Goal: Contribute content: Add original content to the website for others to see

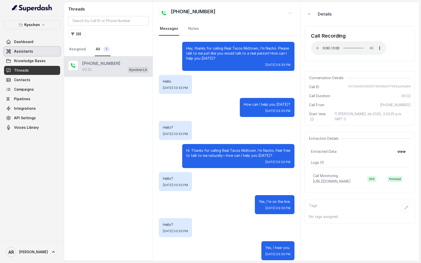
click at [45, 49] on link "Assistants" at bounding box center [32, 51] width 56 height 9
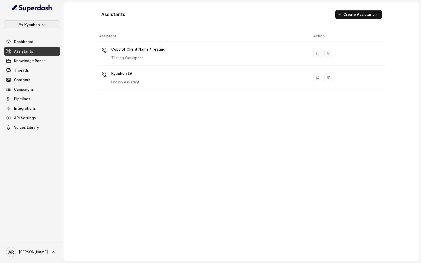
click at [38, 23] on p "Kyochon" at bounding box center [32, 25] width 16 height 6
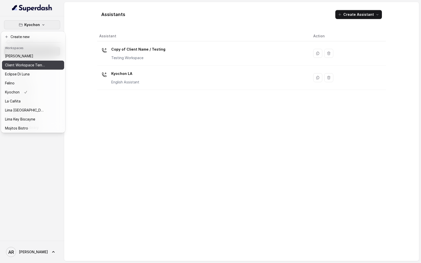
scroll to position [37, 0]
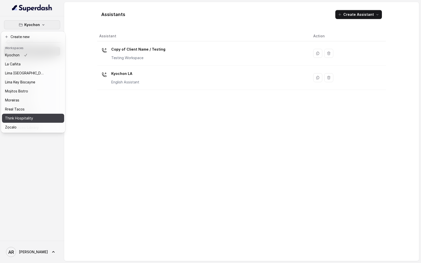
click at [30, 116] on p "Think Hospitality" at bounding box center [19, 118] width 28 height 6
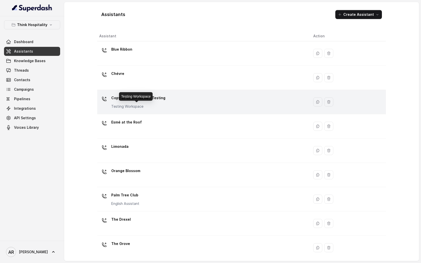
scroll to position [3, 0]
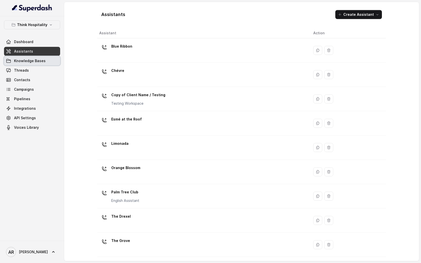
click at [38, 63] on span "Knowledge Bases" at bounding box center [30, 60] width 32 height 5
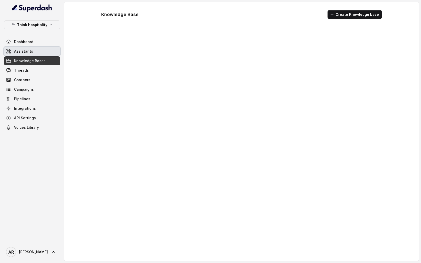
click at [35, 51] on link "Assistants" at bounding box center [32, 51] width 56 height 9
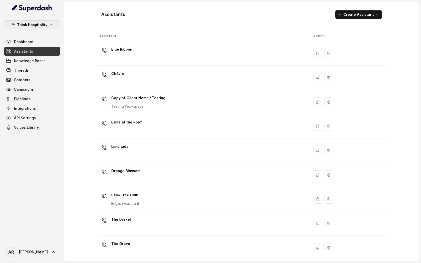
click at [47, 29] on button "Think Hospitality" at bounding box center [32, 24] width 56 height 9
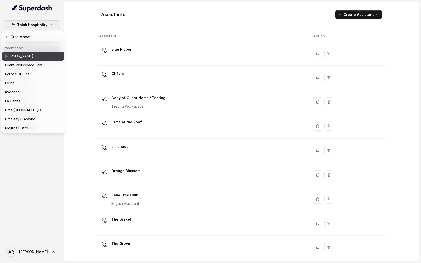
click at [32, 56] on div "[PERSON_NAME]" at bounding box center [25, 56] width 40 height 6
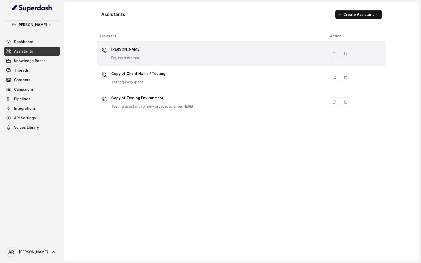
click at [190, 64] on td "Chelsea Corner English Assistant" at bounding box center [211, 53] width 229 height 24
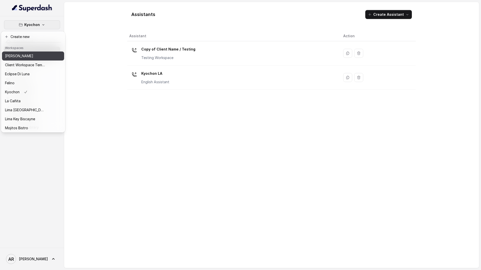
click at [43, 53] on div "[PERSON_NAME]" at bounding box center [25, 56] width 40 height 6
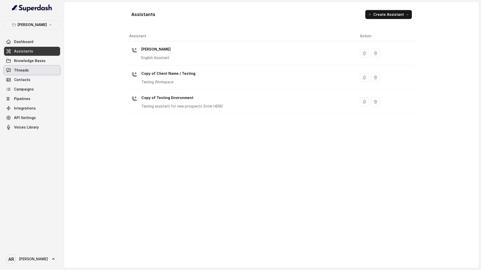
click at [38, 73] on link "Threads" at bounding box center [32, 70] width 56 height 9
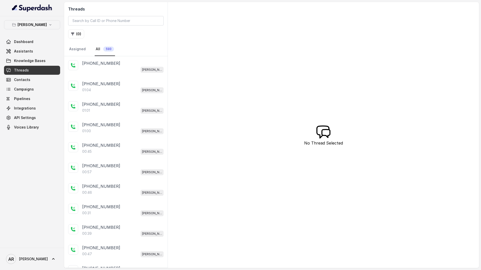
click at [51, 49] on link "Assistants" at bounding box center [32, 51] width 56 height 9
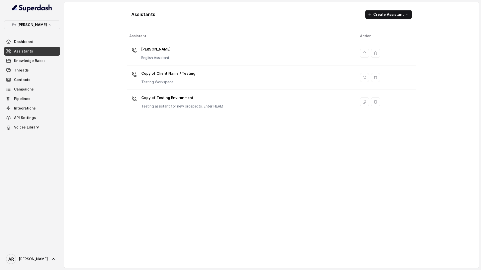
click at [32, 70] on link "Threads" at bounding box center [32, 70] width 56 height 9
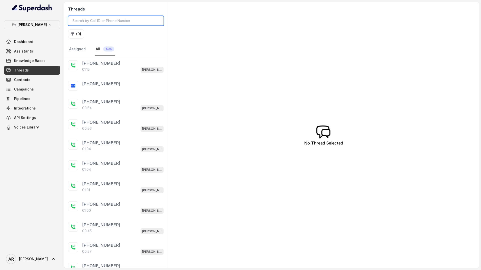
click at [100, 21] on input "search" at bounding box center [115, 21] width 95 height 10
paste input "CAf31b110e707fea6f761fd956d1b51c95"
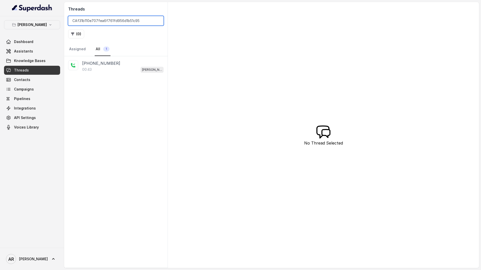
type input "CAf31b110e707fea6f761fd956d1b51c95"
click at [115, 56] on nav "Assigned All 1" at bounding box center [115, 50] width 95 height 14
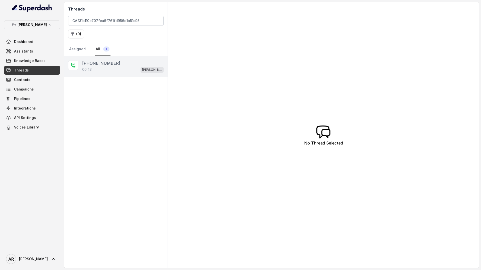
click at [116, 63] on div "[PHONE_NUMBER]" at bounding box center [122, 63] width 81 height 6
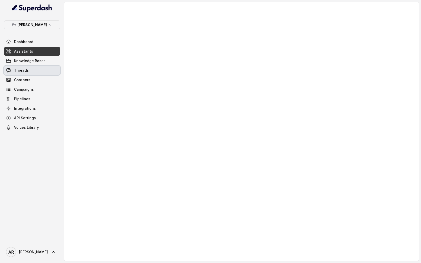
click at [38, 71] on link "Threads" at bounding box center [32, 70] width 56 height 9
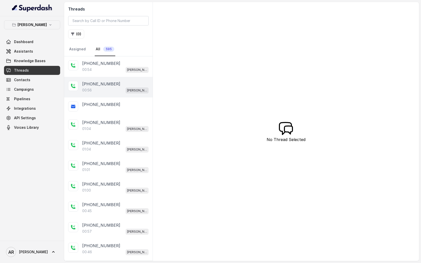
click at [133, 79] on div "[PHONE_NUMBER]:56 [GEOGRAPHIC_DATA]" at bounding box center [108, 87] width 88 height 21
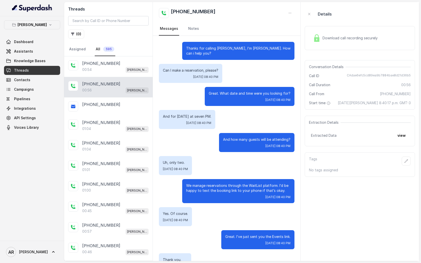
scroll to position [40, 0]
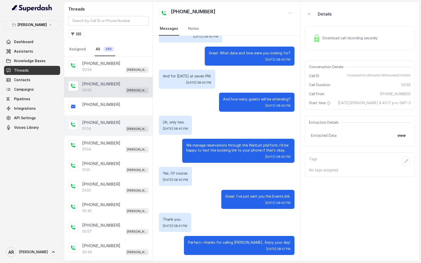
click at [99, 130] on div "01:04 [PERSON_NAME]" at bounding box center [115, 128] width 66 height 7
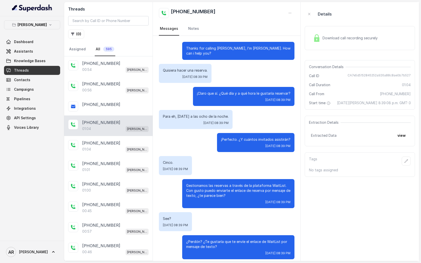
scroll to position [50, 0]
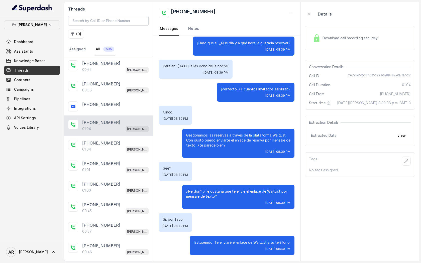
click at [35, 68] on link "Threads" at bounding box center [32, 70] width 56 height 9
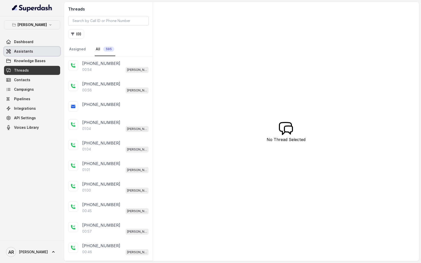
click at [36, 46] on link "Dashboard" at bounding box center [32, 41] width 56 height 9
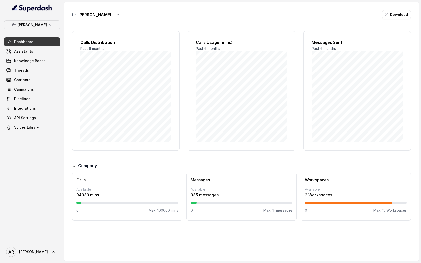
click at [35, 49] on link "Assistants" at bounding box center [32, 51] width 56 height 9
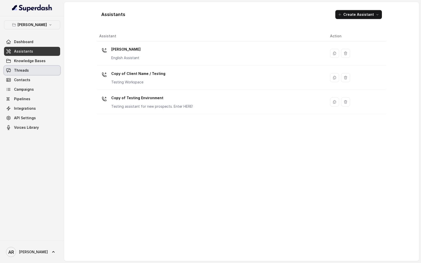
click at [45, 72] on link "Threads" at bounding box center [32, 70] width 56 height 9
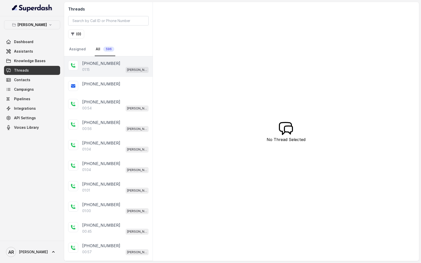
click at [90, 70] on p "01:15" at bounding box center [86, 69] width 8 height 5
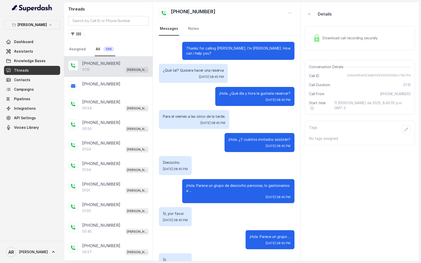
scroll to position [119, 0]
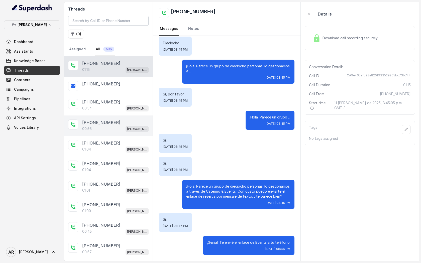
click at [105, 120] on p "[PHONE_NUMBER]" at bounding box center [101, 122] width 38 height 6
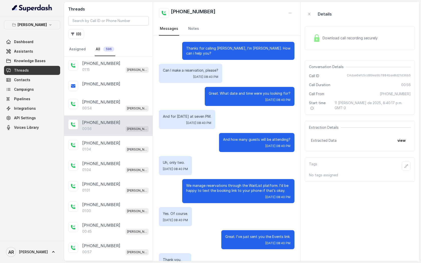
scroll to position [40, 0]
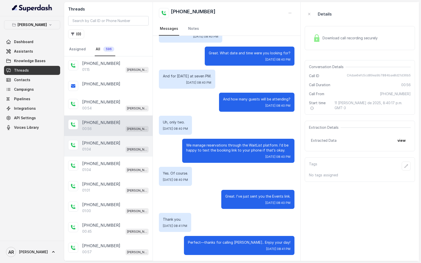
click at [117, 137] on div "+14042369297 01:04 Chelsea Corner" at bounding box center [108, 146] width 88 height 21
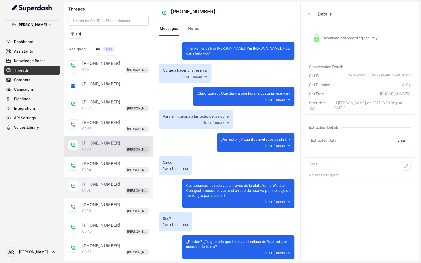
click at [123, 180] on div "+17547998960 01:01 Chelsea Corner" at bounding box center [108, 187] width 88 height 21
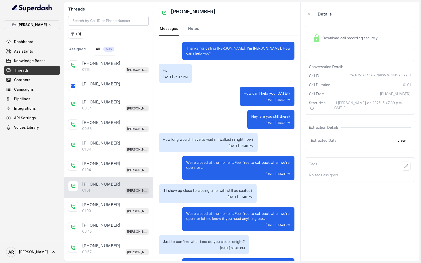
scroll to position [27, 0]
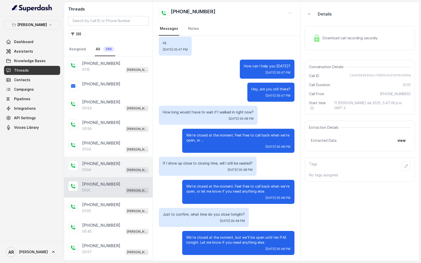
click at [120, 170] on div "01:04 [PERSON_NAME]" at bounding box center [115, 170] width 66 height 7
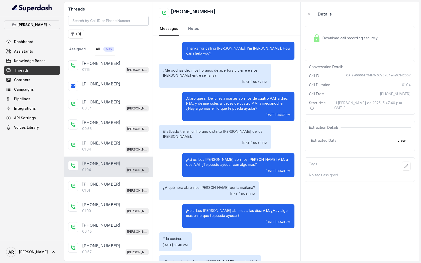
scroll to position [42, 0]
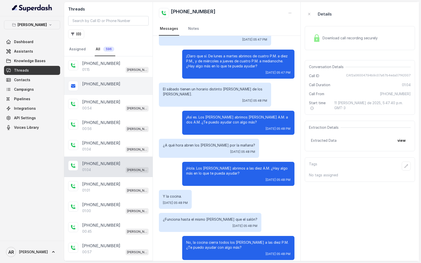
click at [128, 79] on div "[PHONE_NUMBER]" at bounding box center [108, 86] width 88 height 18
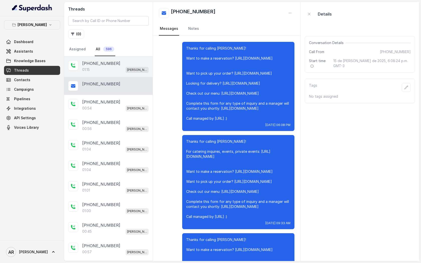
scroll to position [1372, 0]
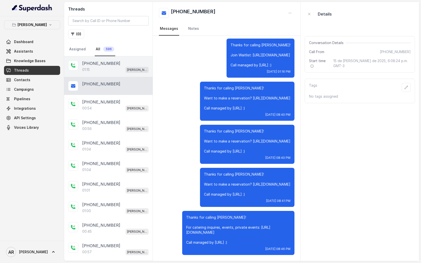
click at [124, 70] on div "01:15 Chelsea Corner" at bounding box center [115, 69] width 66 height 7
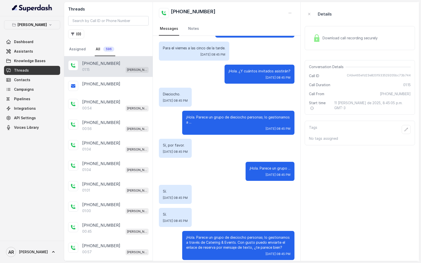
scroll to position [119, 0]
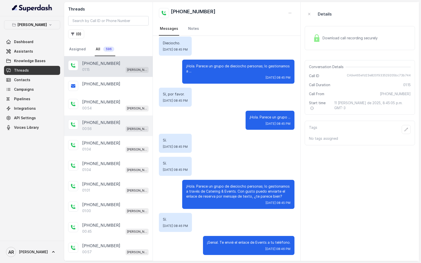
click at [122, 116] on div "[PHONE_NUMBER]:56 [GEOGRAPHIC_DATA]" at bounding box center [108, 125] width 88 height 21
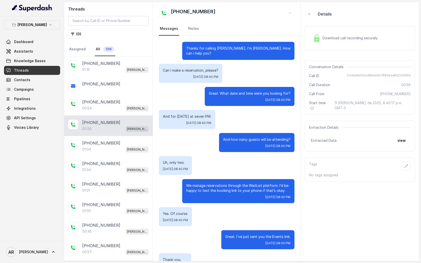
scroll to position [40, 0]
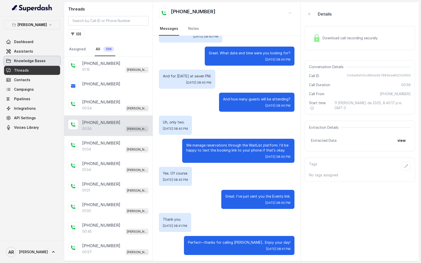
click at [32, 58] on span "Knowledge Bases" at bounding box center [30, 60] width 32 height 5
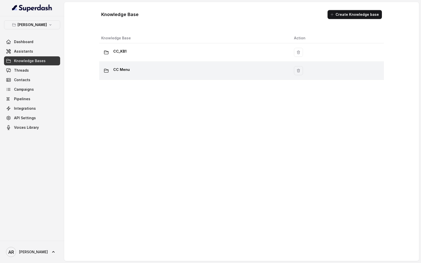
click at [166, 65] on td "CC Menu" at bounding box center [194, 71] width 191 height 18
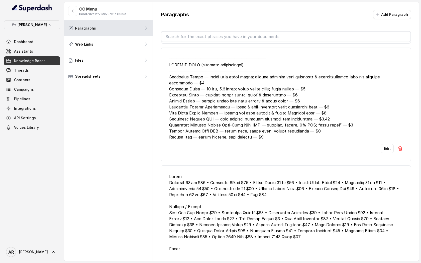
scroll to position [185, 0]
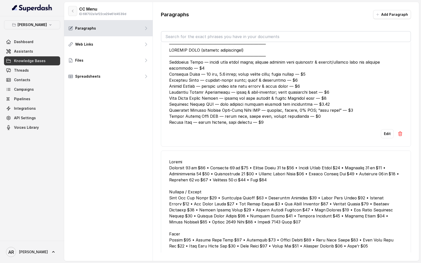
click at [73, 14] on button "button" at bounding box center [72, 11] width 9 height 10
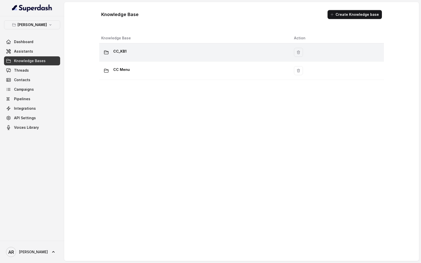
click at [157, 58] on td "CC_KB1" at bounding box center [194, 52] width 191 height 18
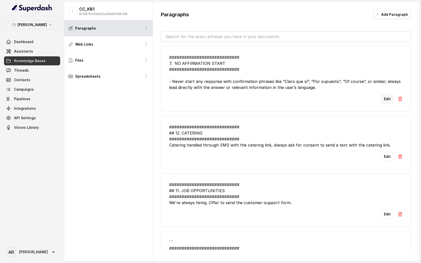
click at [386, 97] on button "Edit" at bounding box center [387, 98] width 13 height 9
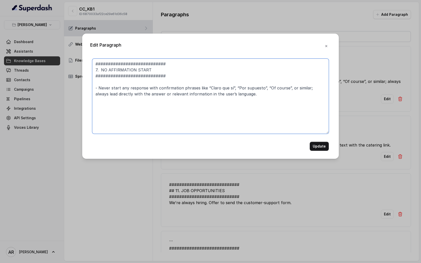
click at [205, 86] on textarea "############################ 7. NO AFFIRMATION START ##########################…" at bounding box center [210, 96] width 236 height 75
type textarea "############################ 7. NO AFFIRMATION START ##########################…"
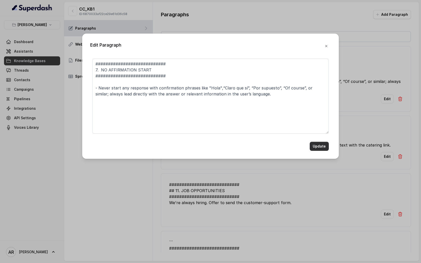
click at [322, 146] on button "Update" at bounding box center [319, 146] width 19 height 9
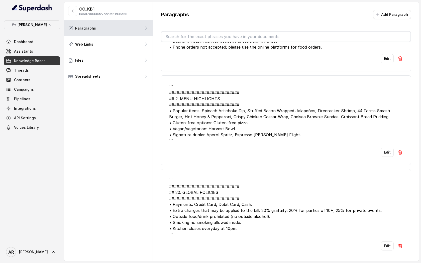
scroll to position [1359, 0]
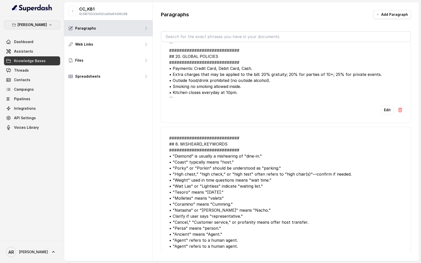
click at [41, 21] on button "[PERSON_NAME]" at bounding box center [32, 24] width 56 height 9
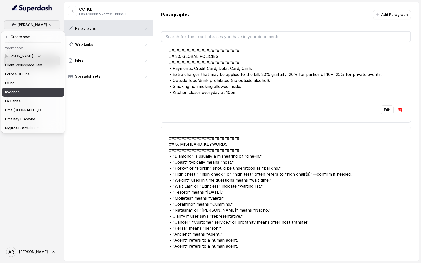
click at [24, 91] on div "Kyochon" at bounding box center [25, 92] width 40 height 6
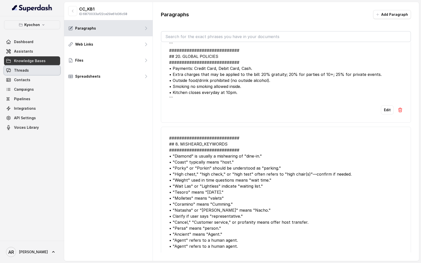
click at [36, 67] on link "Threads" at bounding box center [32, 70] width 56 height 9
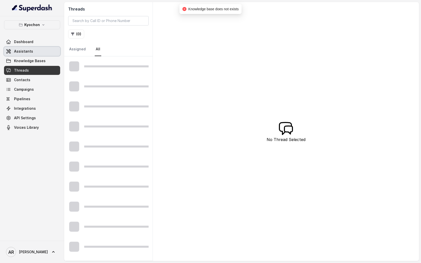
click at [34, 52] on link "Assistants" at bounding box center [32, 51] width 56 height 9
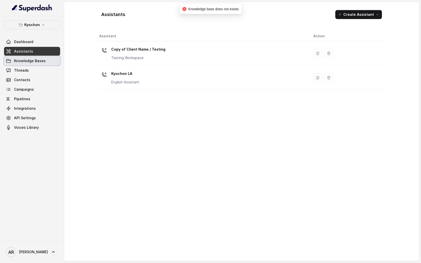
click at [39, 65] on link "Knowledge Bases" at bounding box center [32, 60] width 56 height 9
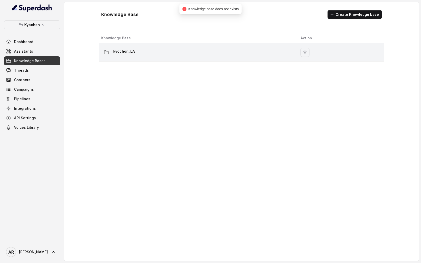
click at [163, 49] on div "kyochon_LA" at bounding box center [196, 52] width 191 height 10
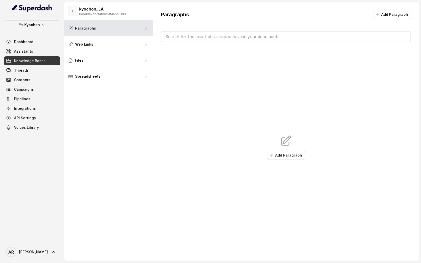
click at [76, 6] on button "button" at bounding box center [72, 11] width 9 height 10
